Goal: Task Accomplishment & Management: Manage account settings

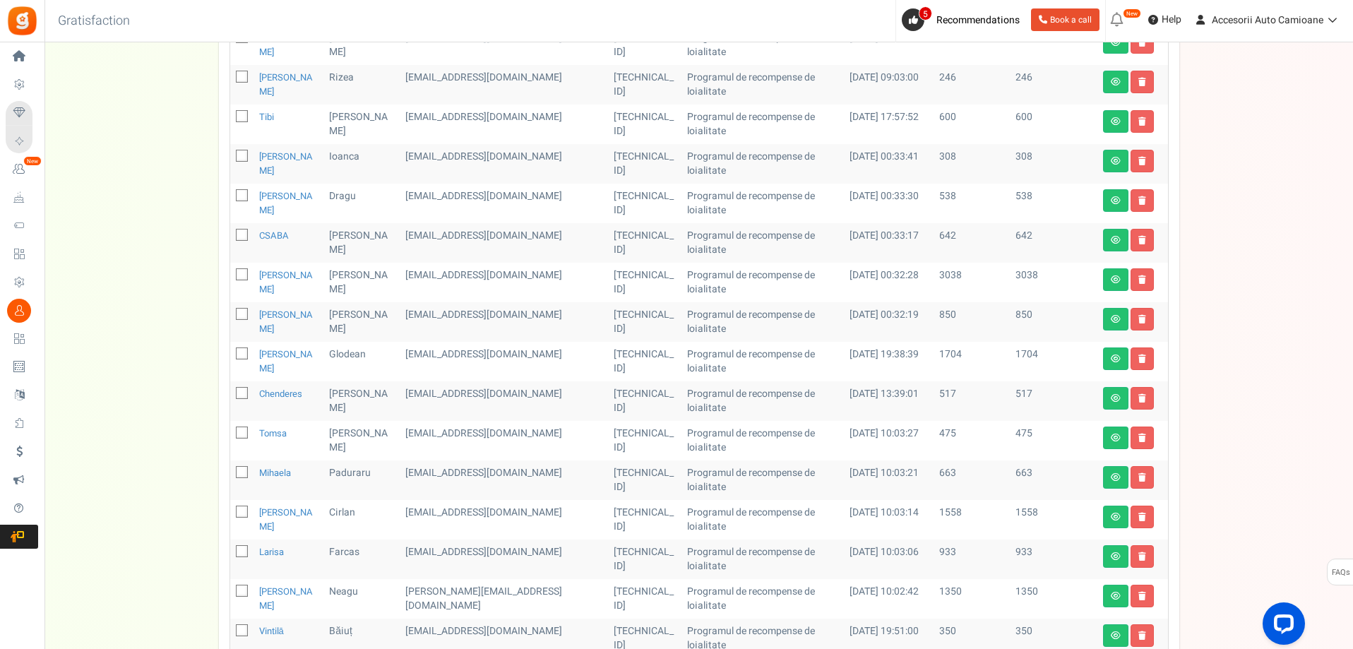
scroll to position [282, 0]
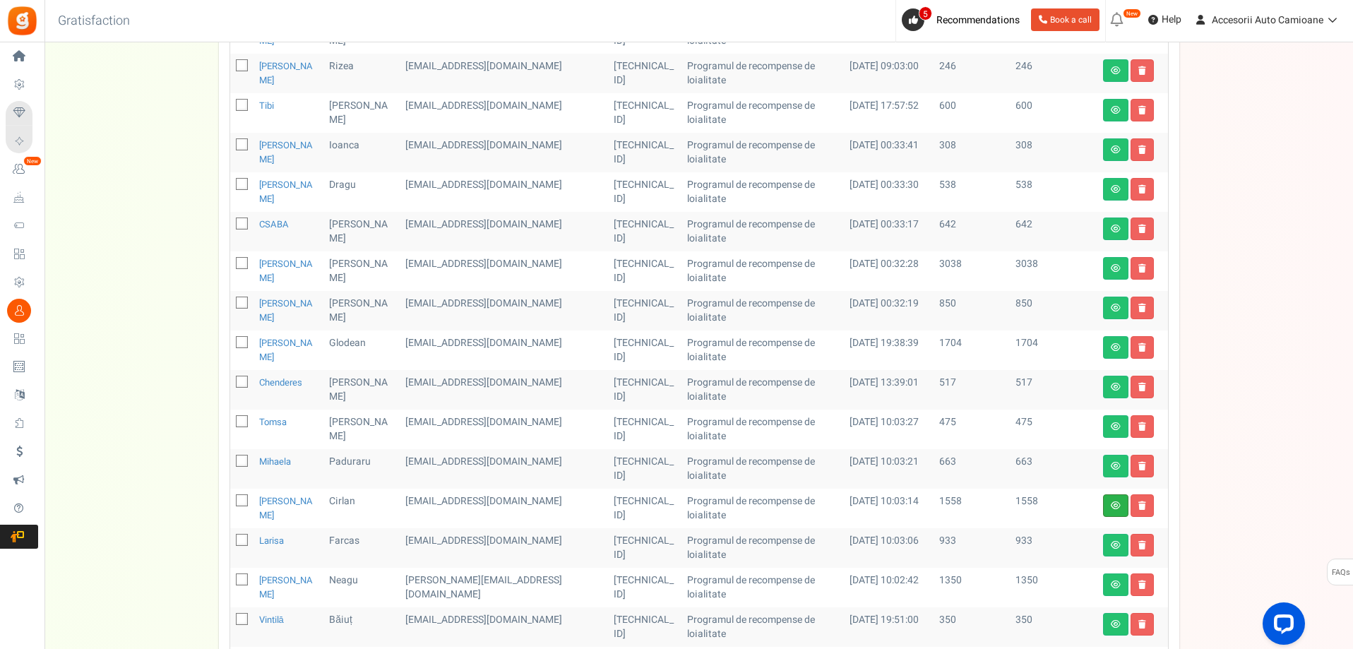
click at [1108, 495] on link at bounding box center [1115, 505] width 25 height 23
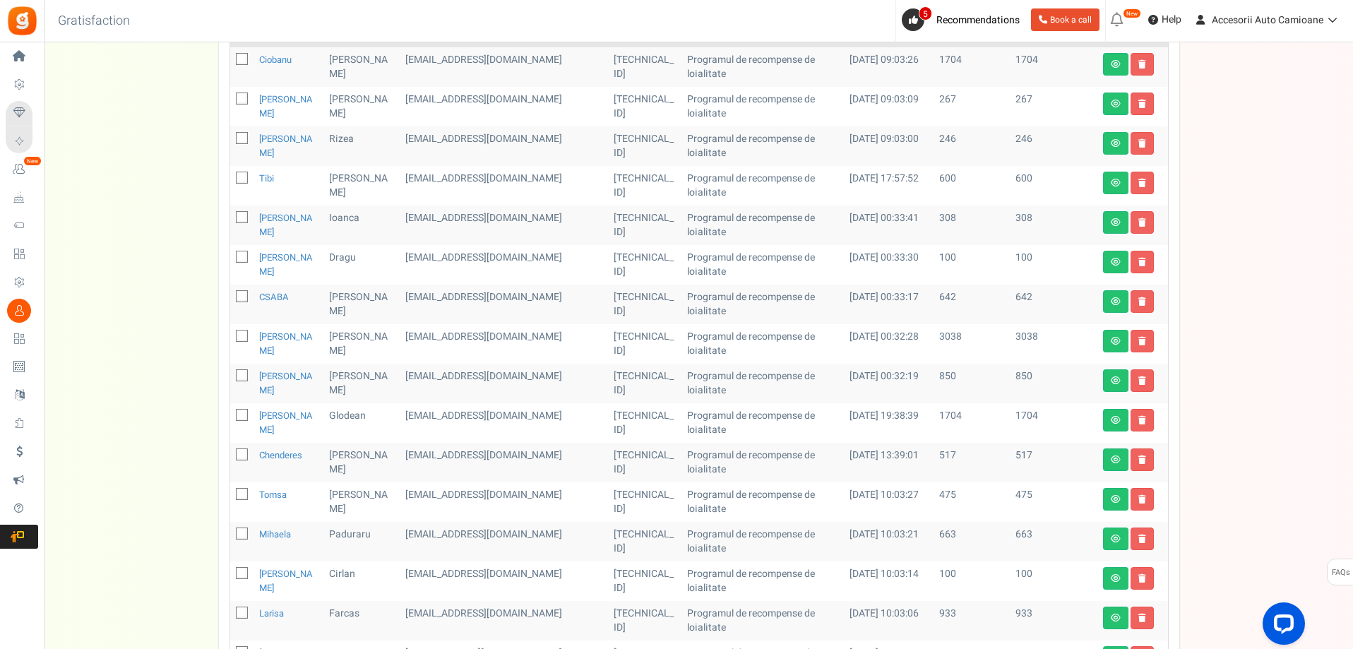
scroll to position [212, 0]
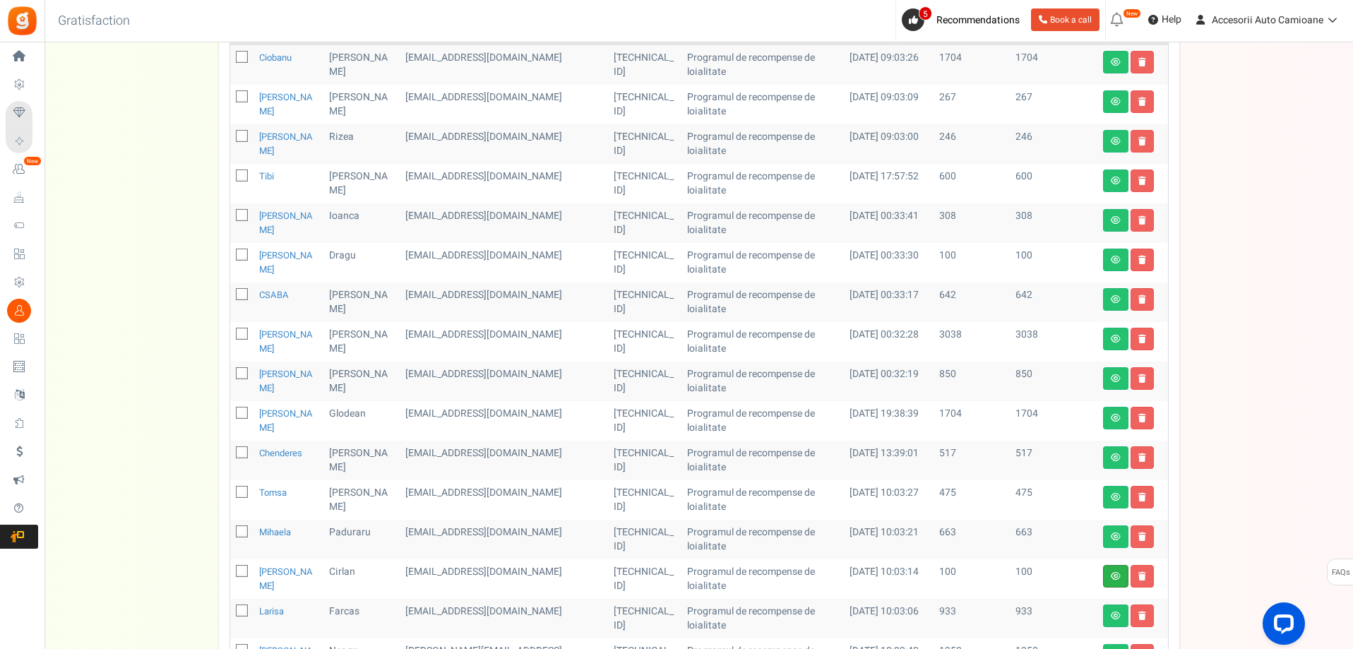
click at [1118, 568] on link at bounding box center [1115, 576] width 25 height 23
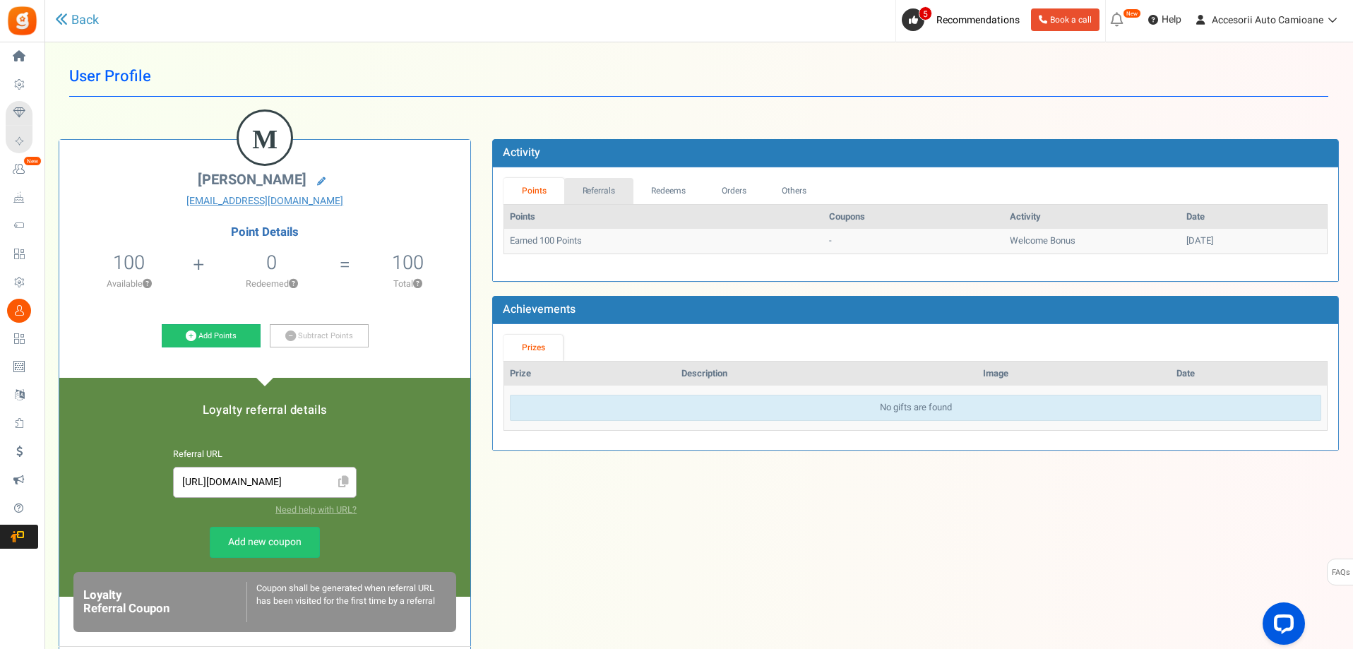
click at [602, 196] on link "Referrals" at bounding box center [598, 191] width 69 height 26
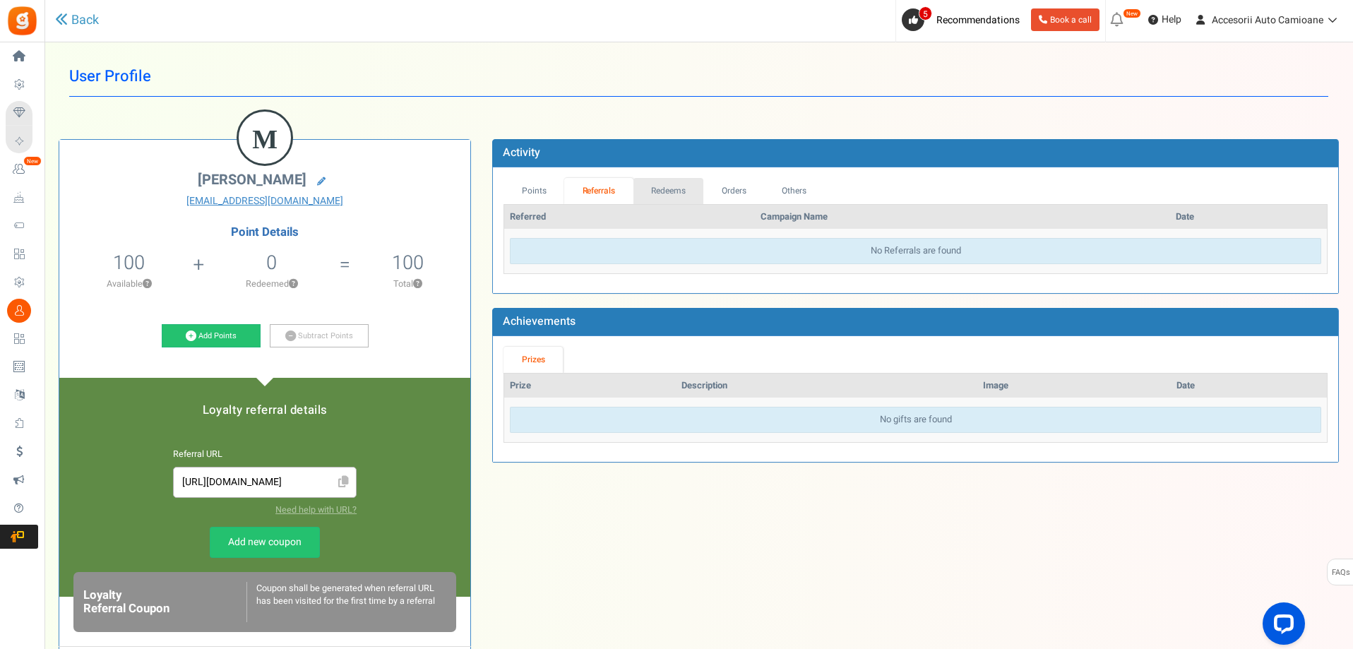
click at [667, 188] on link "Redeems" at bounding box center [668, 191] width 71 height 26
click at [750, 189] on link "Orders" at bounding box center [732, 191] width 61 height 26
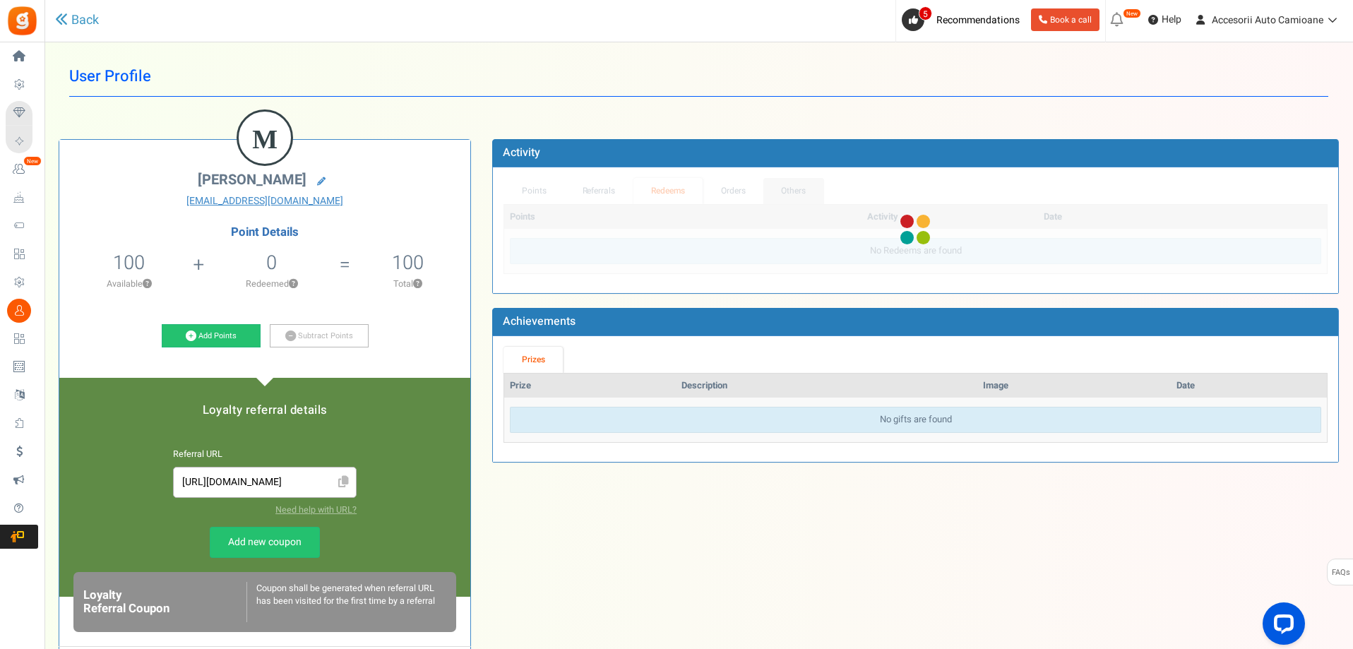
click at [798, 195] on link "Others" at bounding box center [793, 191] width 61 height 26
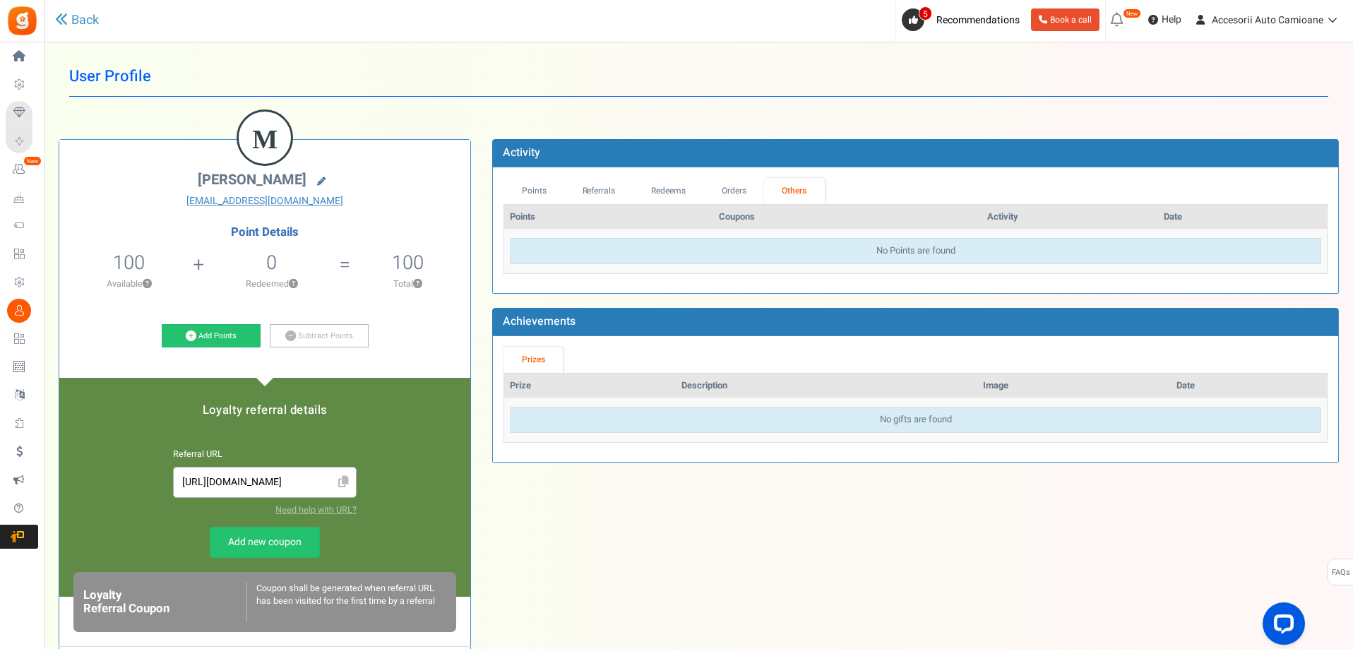
click at [317, 184] on icon at bounding box center [321, 181] width 8 height 8
type input "[PERSON_NAME]"
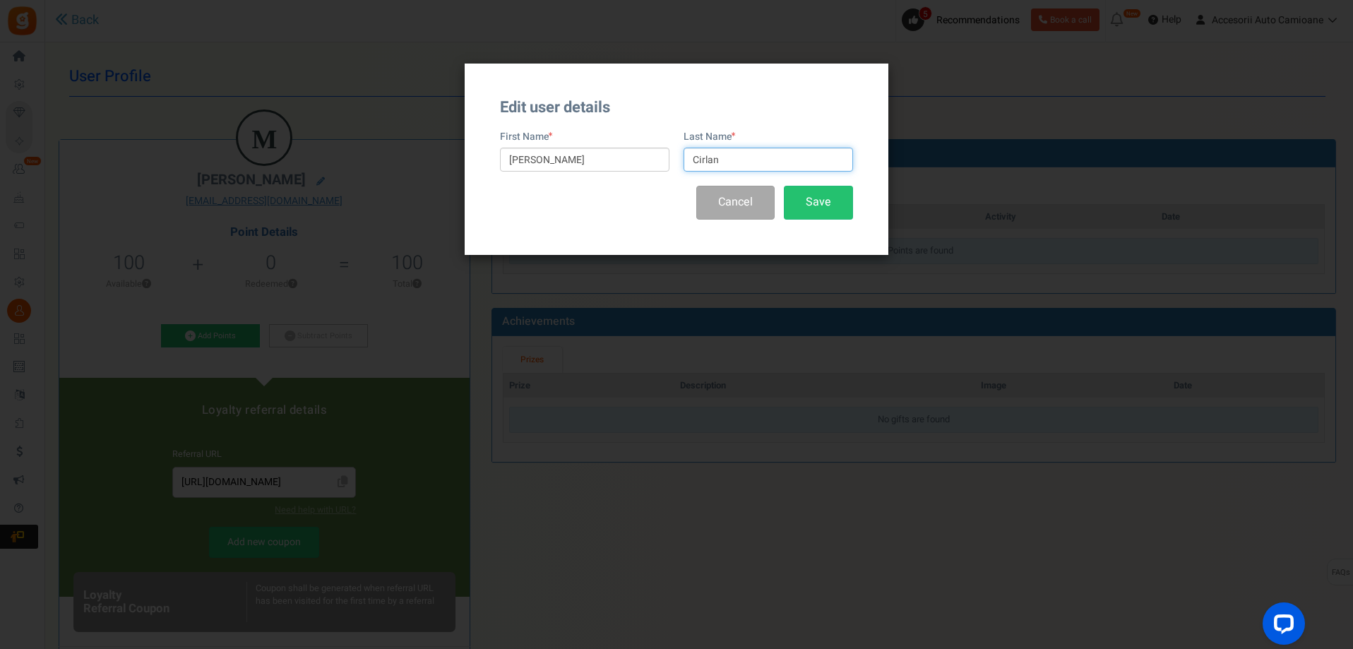
click at [772, 160] on input "Cirlan" at bounding box center [767, 160] width 169 height 24
type input "Cirlan STOP"
click at [837, 214] on button "Save" at bounding box center [818, 202] width 69 height 33
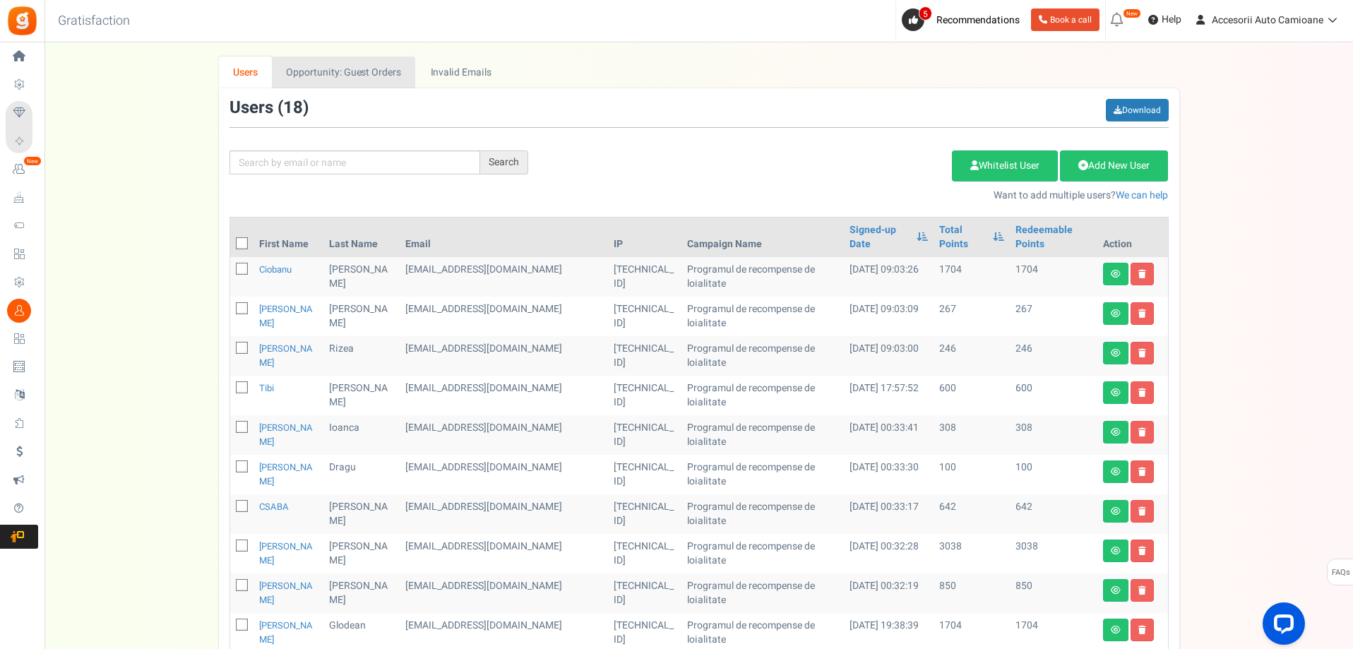
click at [371, 82] on link "Opportunity: Guest Orders" at bounding box center [343, 72] width 143 height 32
